Goal: Information Seeking & Learning: Learn about a topic

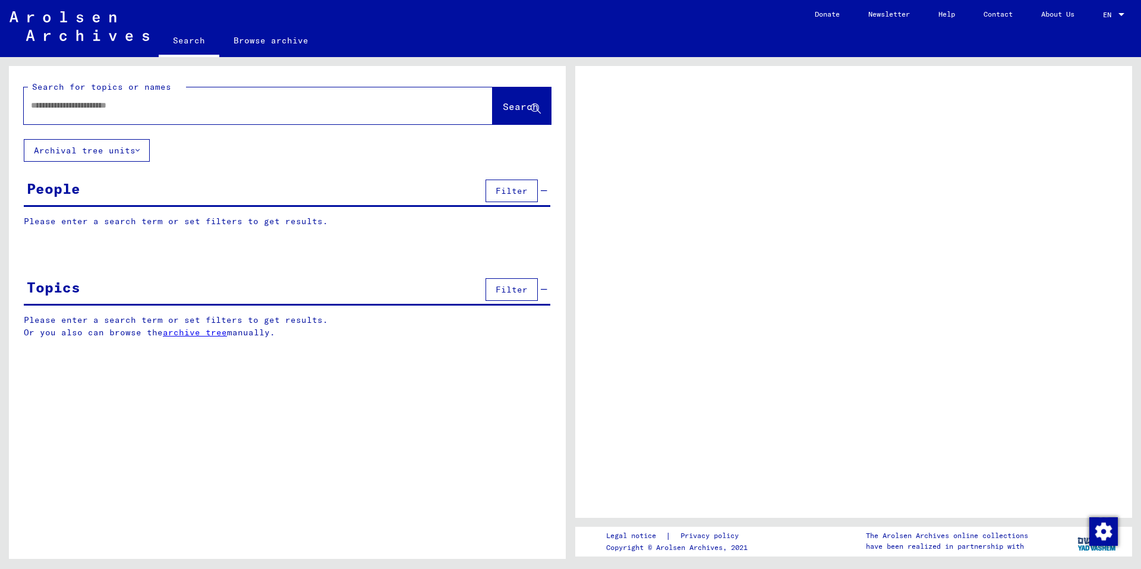
click at [72, 24] on img at bounding box center [80, 26] width 140 height 30
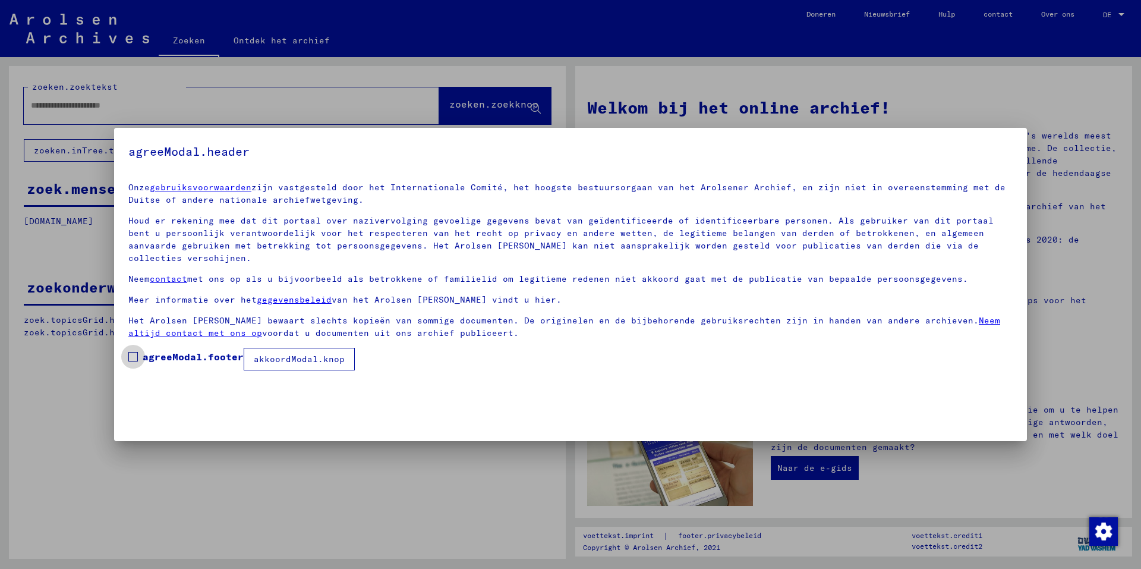
click at [134, 352] on span at bounding box center [133, 357] width 10 height 10
click at [287, 354] on font "akkoordModal.knop" at bounding box center [299, 359] width 91 height 11
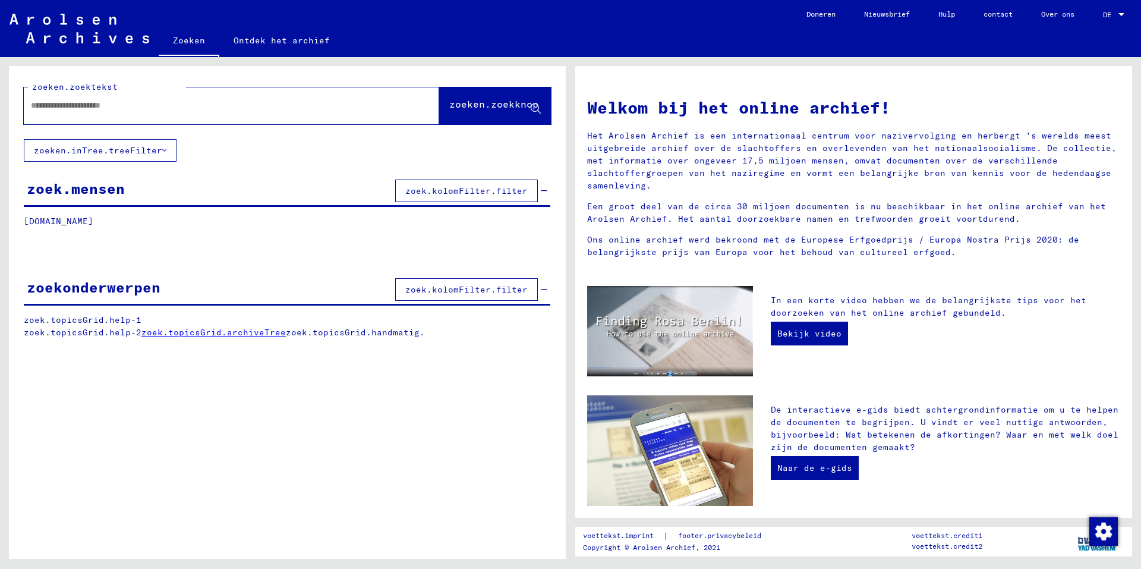
click at [87, 105] on input "text" at bounding box center [217, 105] width 373 height 12
